Goal: Task Accomplishment & Management: Complete application form

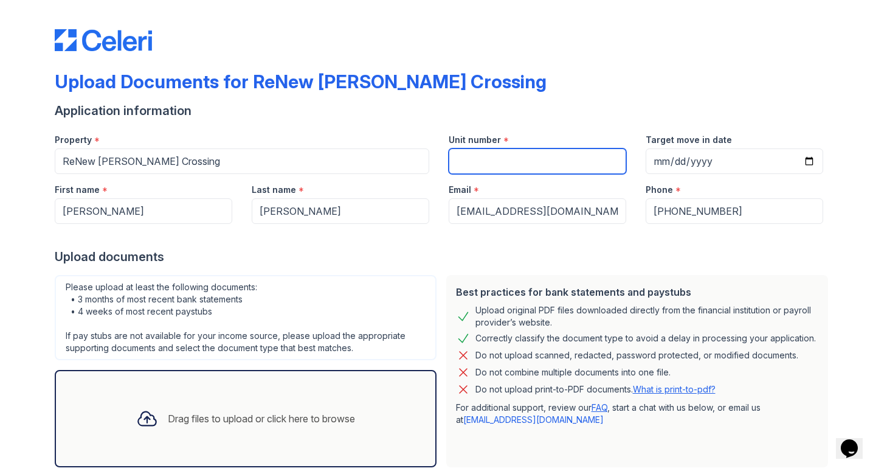
click at [489, 167] on input "Unit number" at bounding box center [538, 161] width 178 height 26
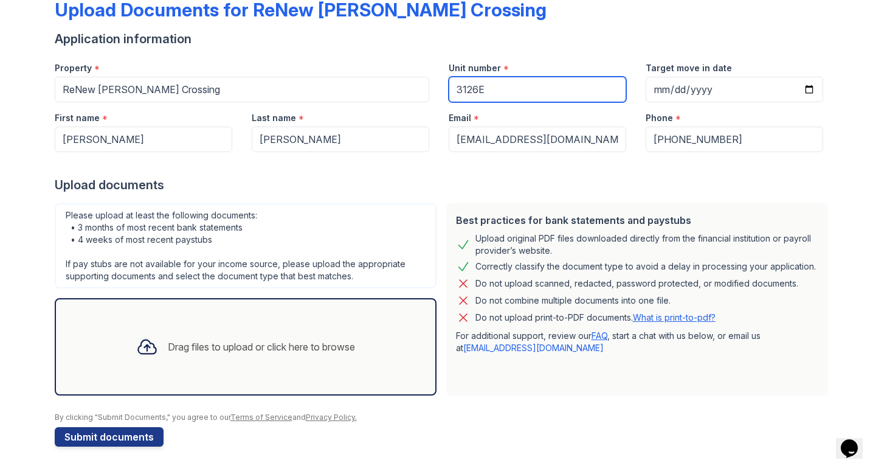
scroll to position [72, 0]
type input "3126E"
click at [215, 342] on div "Drag files to upload or click here to browse" at bounding box center [261, 346] width 187 height 15
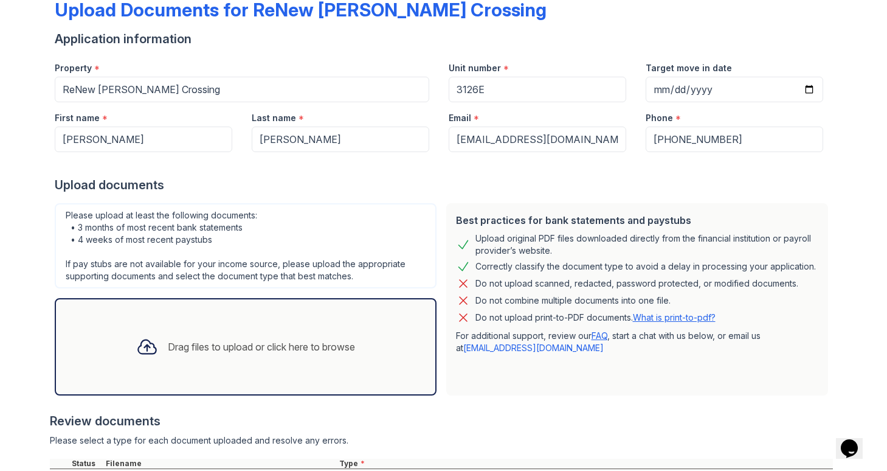
click at [256, 334] on div "Drag files to upload or click here to browse" at bounding box center [245, 346] width 238 height 41
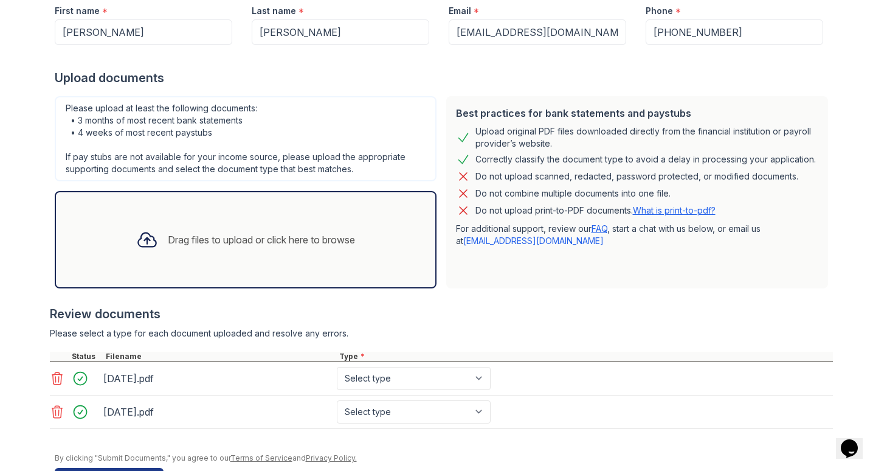
scroll to position [184, 0]
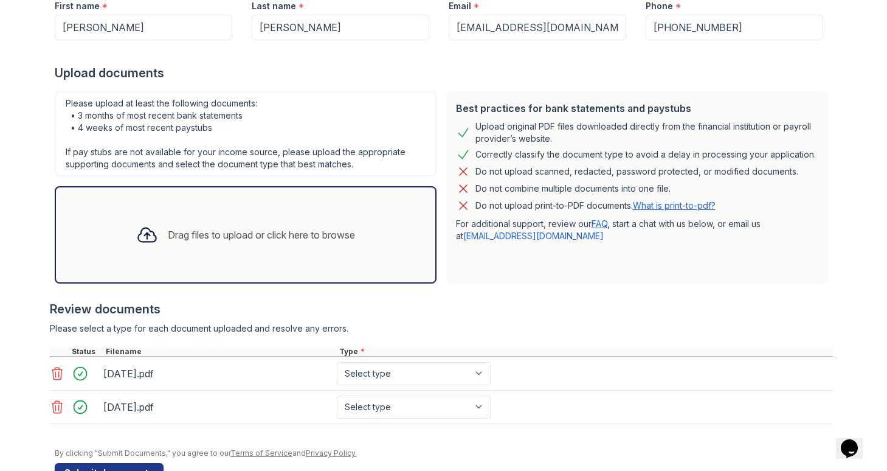
click at [350, 236] on div "Drag files to upload or click here to browse" at bounding box center [261, 234] width 187 height 15
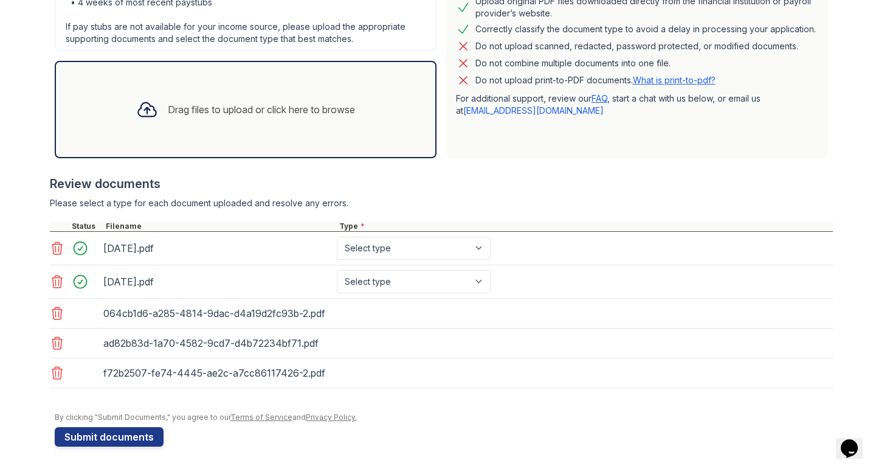
scroll to position [309, 0]
select select "paystub"
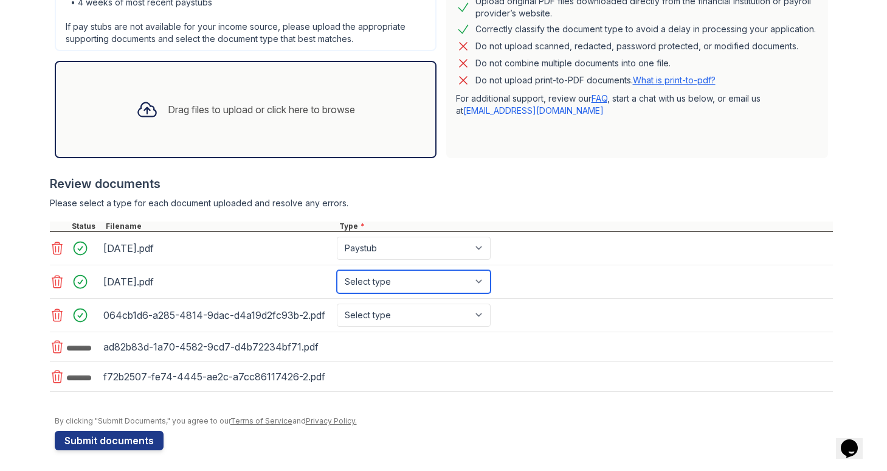
select select "paystub"
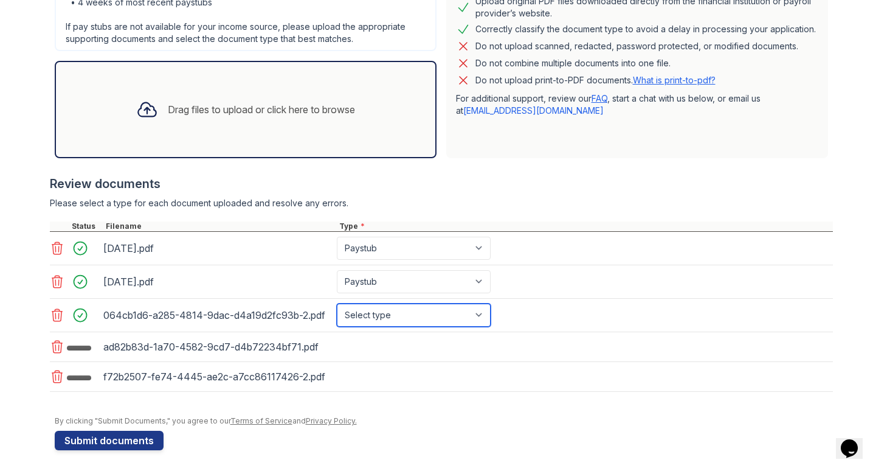
select select "bank_statement"
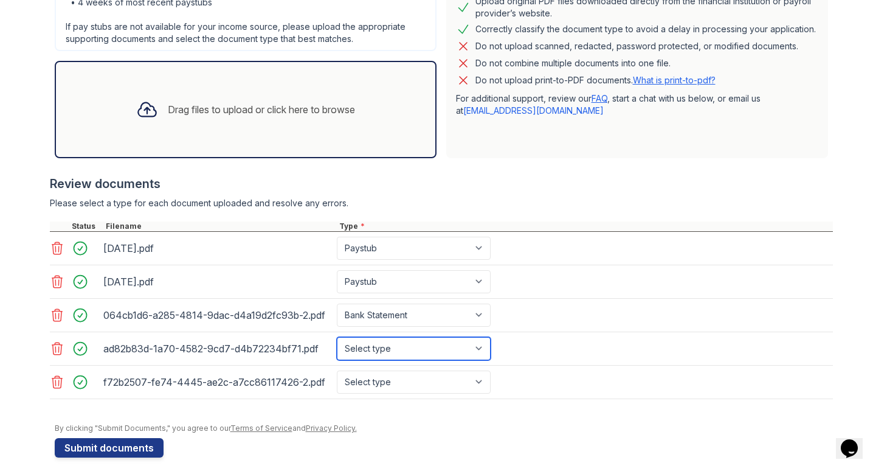
select select "bank_statement"
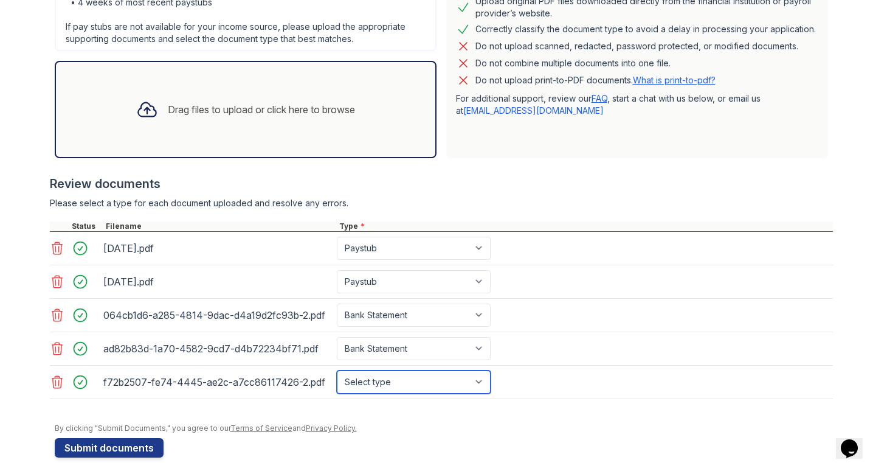
select select "bank_statement"
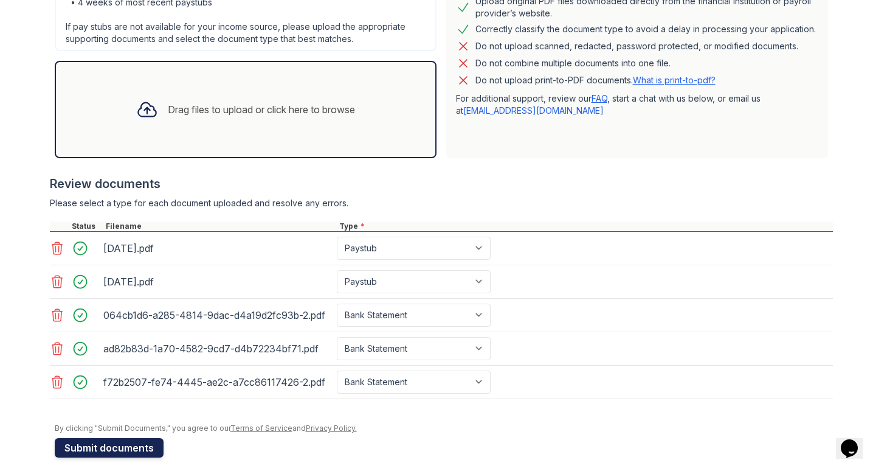
click at [131, 447] on button "Submit documents" at bounding box center [109, 447] width 109 height 19
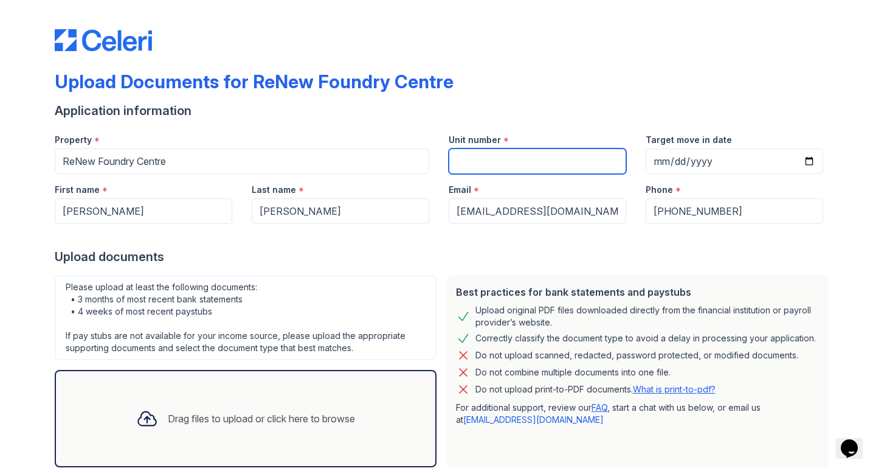
click at [489, 157] on input "Unit number" at bounding box center [538, 161] width 178 height 26
type input "WT104"
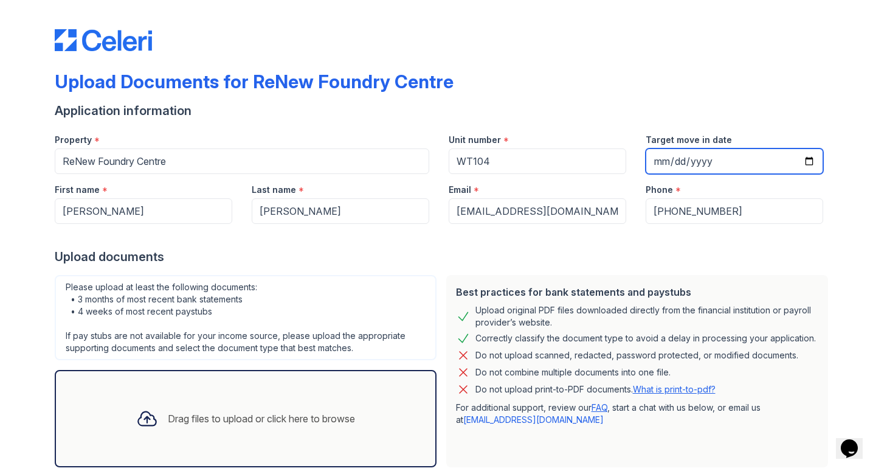
click at [661, 167] on input "Target move in date" at bounding box center [735, 161] width 178 height 26
click at [680, 159] on input "Target move in date" at bounding box center [735, 161] width 178 height 26
click at [709, 159] on input "Target move in date" at bounding box center [735, 161] width 178 height 26
type input "2026-01-05"
click at [601, 271] on div "Best practices for bank statements and paystubs Upload original PDF files downl…" at bounding box center [637, 371] width 392 height 202
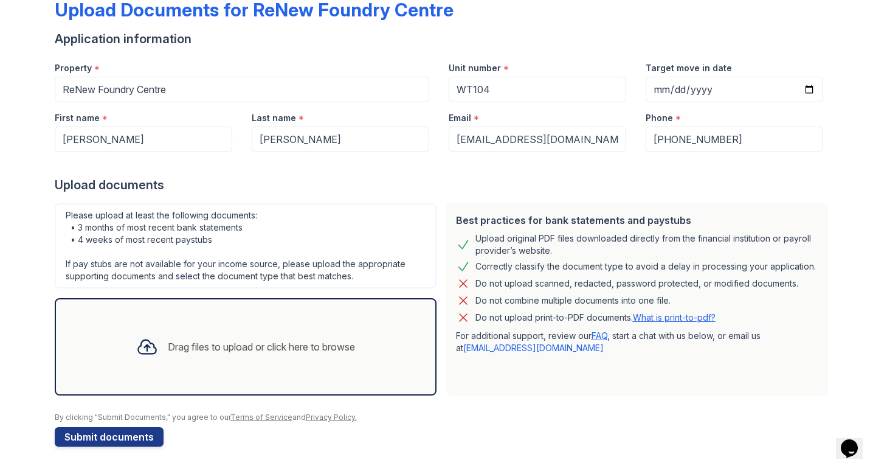
scroll to position [72, 0]
click at [264, 348] on div "Drag files to upload or click here to browse" at bounding box center [261, 346] width 187 height 15
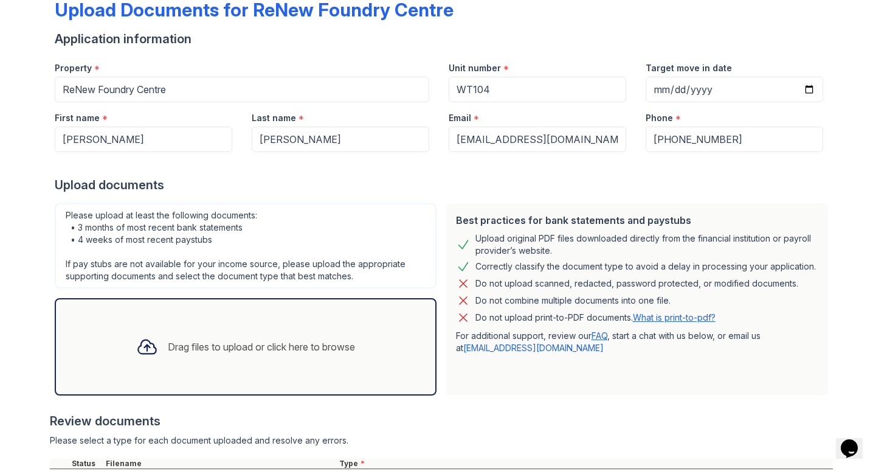
scroll to position [102, 0]
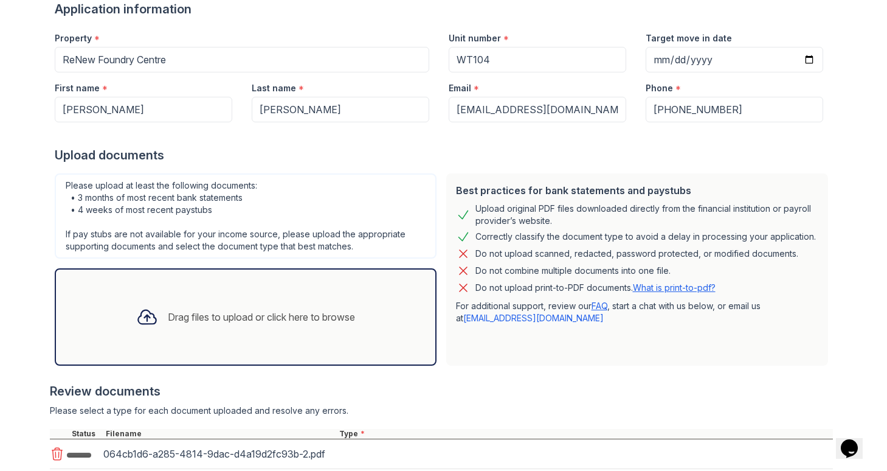
click at [272, 317] on div "Drag files to upload or click here to browse" at bounding box center [261, 316] width 187 height 15
click at [261, 320] on div "Drag files to upload or click here to browse" at bounding box center [261, 316] width 187 height 15
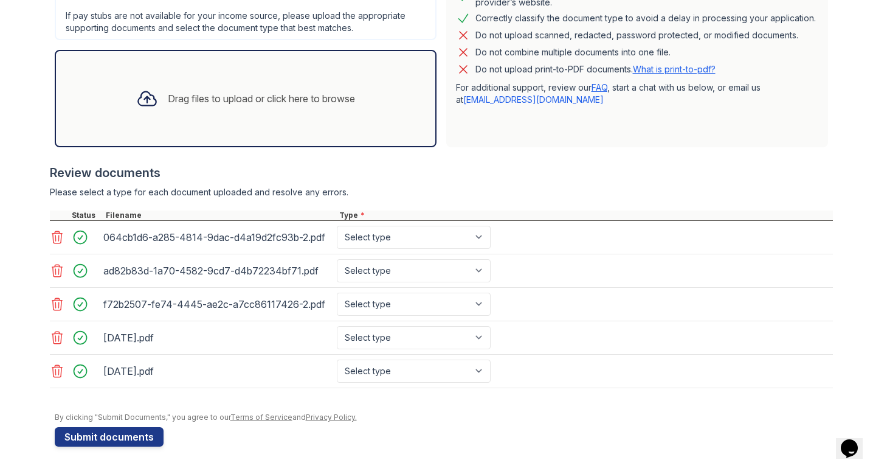
scroll to position [0, 0]
select select "bank_statement"
select select "paystub"
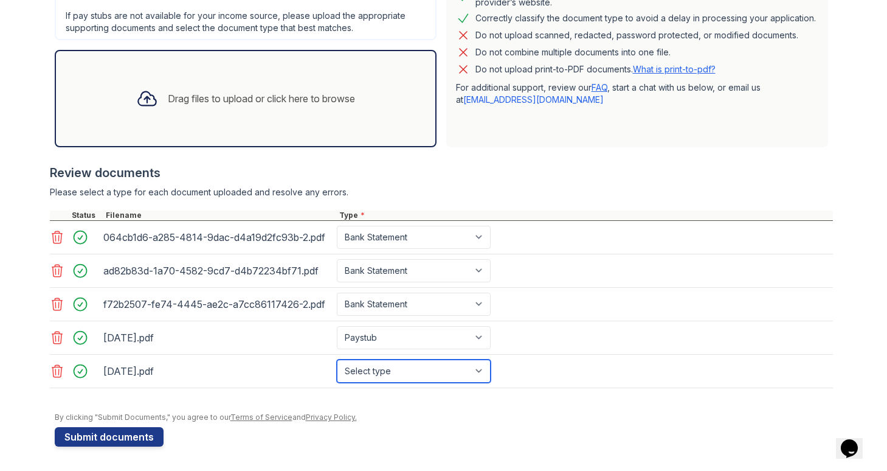
select select "paystub"
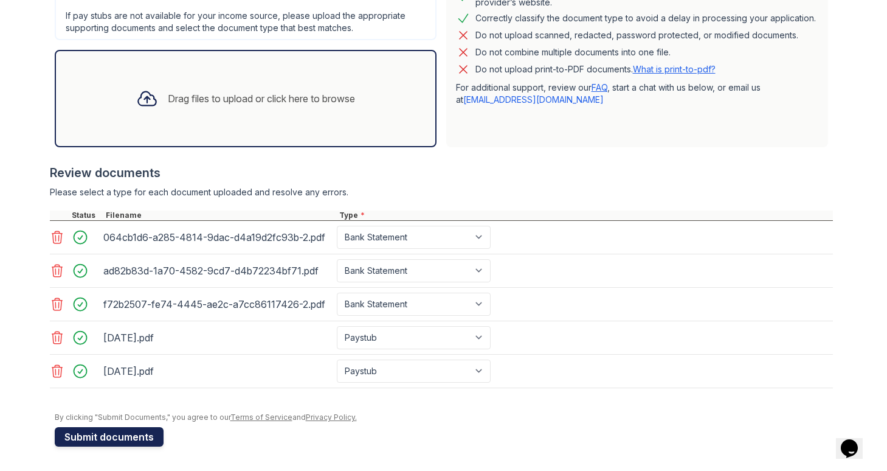
click at [145, 439] on button "Submit documents" at bounding box center [109, 436] width 109 height 19
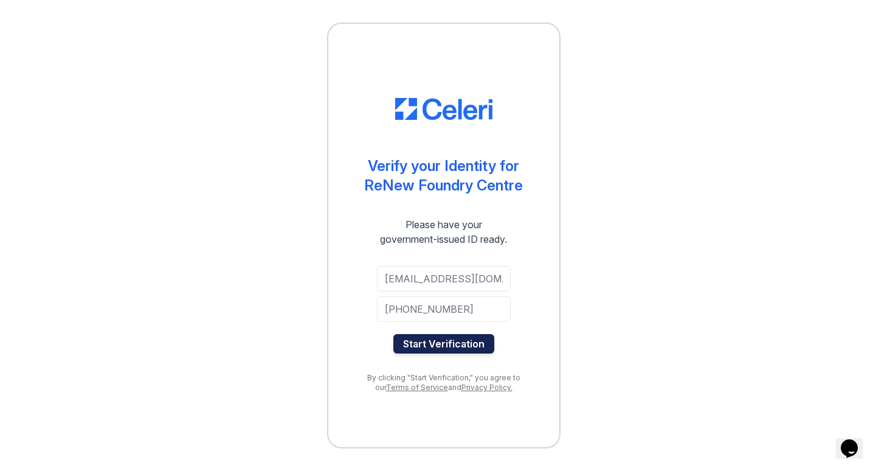
click at [463, 343] on button "Start Verification" at bounding box center [443, 343] width 101 height 19
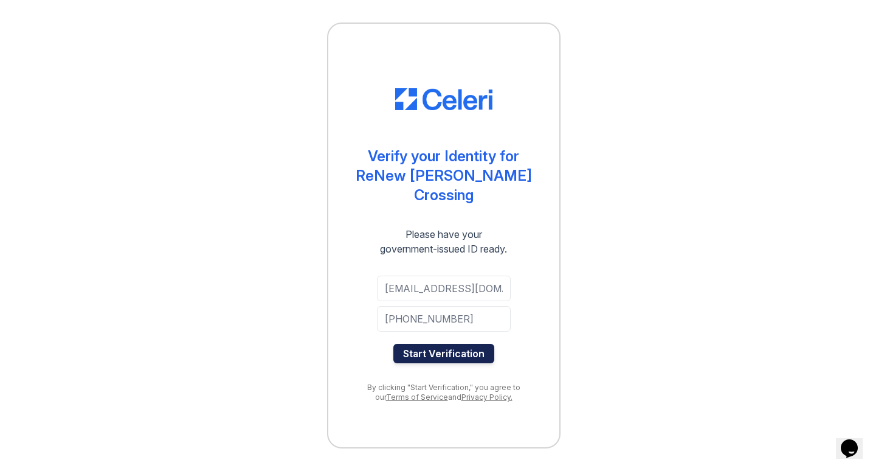
click at [473, 343] on button "Start Verification" at bounding box center [443, 352] width 101 height 19
